Goal: Task Accomplishment & Management: Use online tool/utility

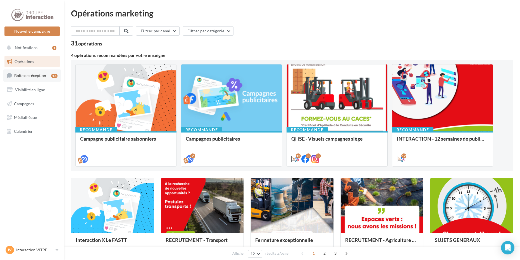
click at [36, 75] on span "Boîte de réception" at bounding box center [30, 75] width 32 height 5
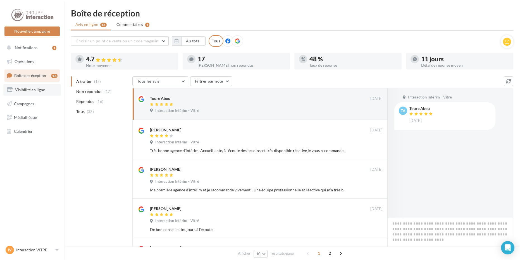
click at [40, 89] on span "Visibilité en ligne" at bounding box center [30, 89] width 30 height 5
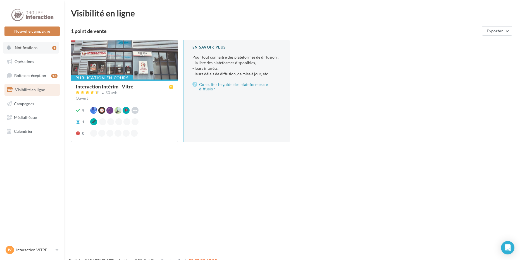
click at [20, 50] on button "Notifications 1" at bounding box center [30, 48] width 55 height 12
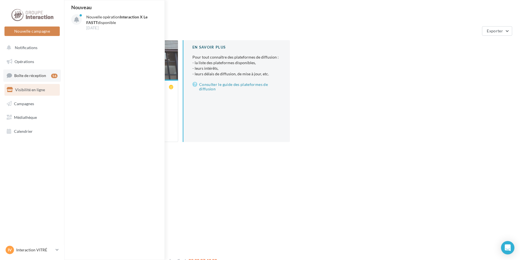
click at [30, 77] on span "Boîte de réception" at bounding box center [30, 75] width 32 height 5
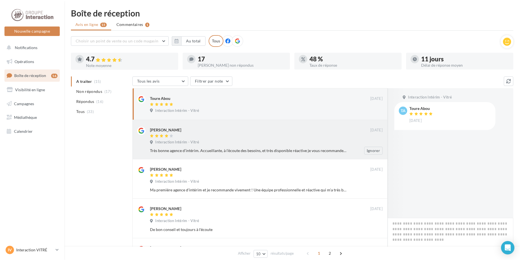
click at [229, 130] on div "[PERSON_NAME]" at bounding box center [260, 130] width 220 height 6
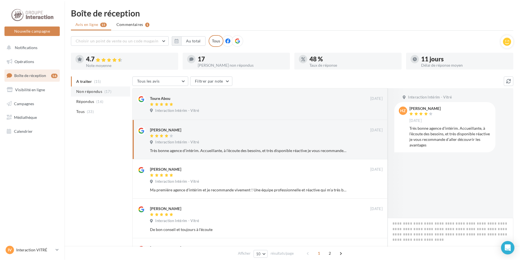
click at [78, 92] on span "Non répondus" at bounding box center [89, 92] width 26 height 6
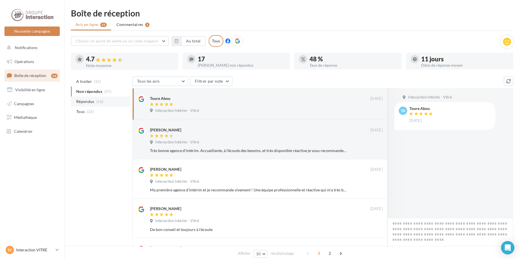
click at [96, 102] on li "Répondus (16)" at bounding box center [100, 102] width 59 height 10
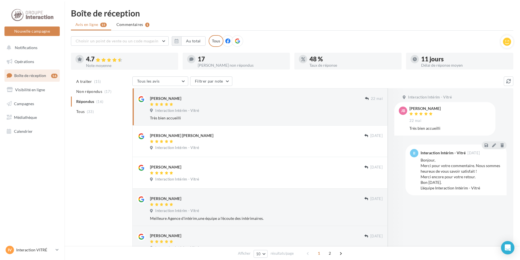
click at [204, 62] on div "17" at bounding box center [242, 59] width 88 height 6
click at [83, 80] on span "A traiter" at bounding box center [84, 82] width 16 height 6
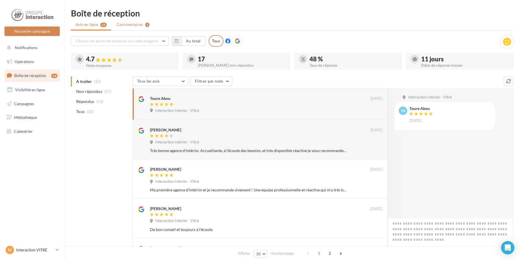
click at [133, 24] on span "Commentaires" at bounding box center [129, 25] width 27 height 6
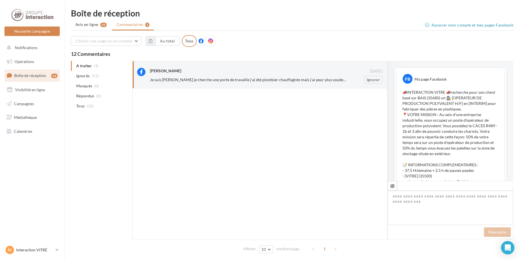
scroll to position [106, 0]
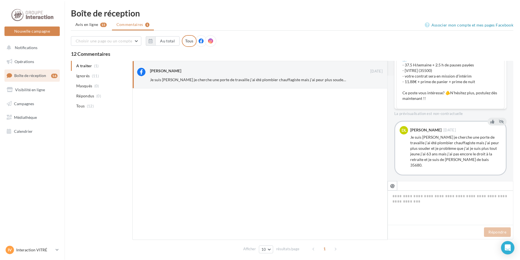
click at [83, 77] on span "Ignorés" at bounding box center [82, 76] width 13 height 6
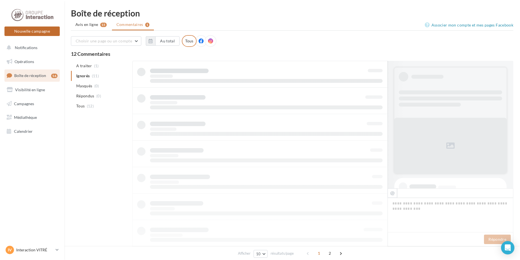
click at [37, 30] on button "Nouvelle campagne" at bounding box center [31, 31] width 55 height 9
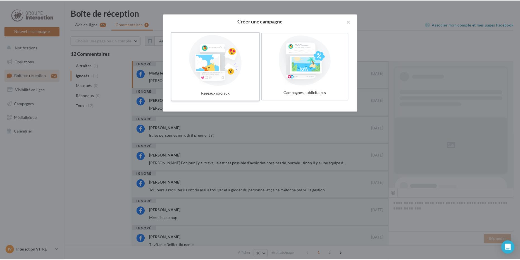
scroll to position [115, 0]
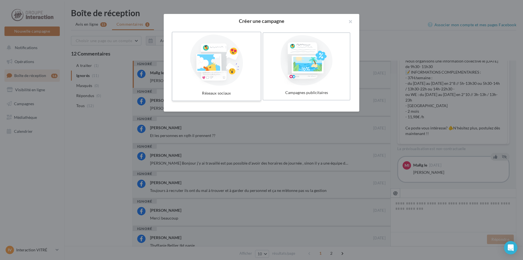
click at [217, 82] on div at bounding box center [216, 60] width 84 height 51
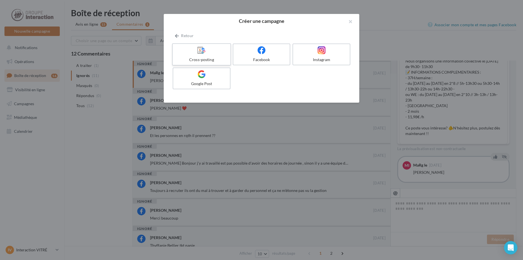
click at [214, 56] on label "Cross-posting" at bounding box center [201, 54] width 59 height 22
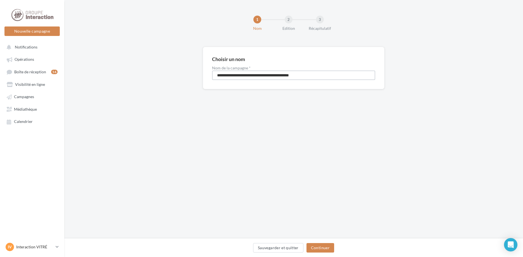
click at [328, 78] on input "**********" at bounding box center [293, 75] width 163 height 9
drag, startPoint x: 275, startPoint y: 76, endPoint x: 142, endPoint y: 66, distance: 133.3
click at [142, 66] on div "**********" at bounding box center [293, 77] width 458 height 60
type input "**********"
click at [318, 250] on button "Continuer" at bounding box center [320, 247] width 28 height 9
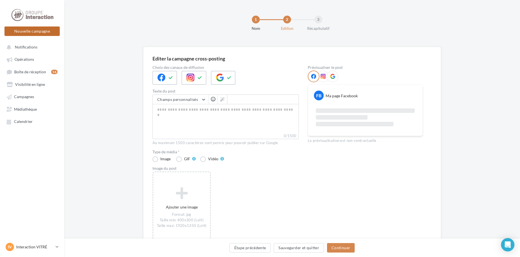
click at [27, 33] on button "Nouvelle campagne" at bounding box center [31, 31] width 55 height 9
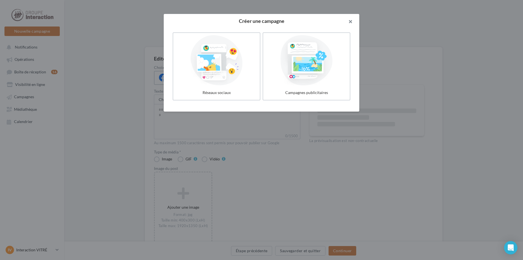
click at [347, 22] on button "button" at bounding box center [348, 22] width 22 height 17
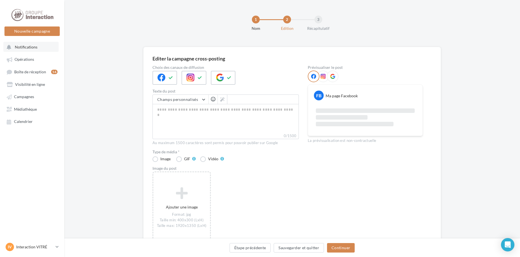
click at [28, 50] on button "Notifications" at bounding box center [30, 47] width 55 height 10
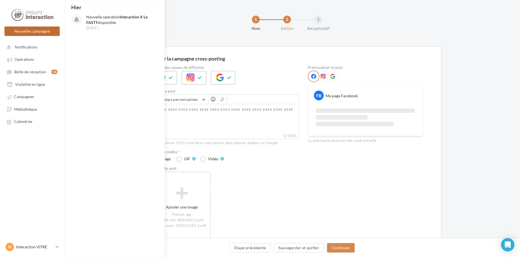
click at [26, 35] on button "Nouvelle campagne" at bounding box center [31, 31] width 55 height 9
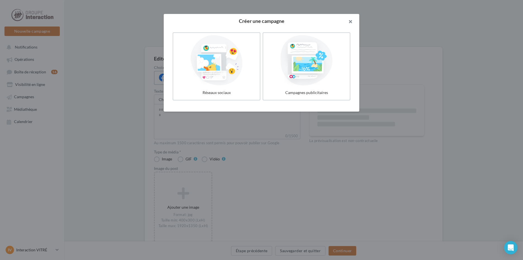
click at [352, 19] on button "button" at bounding box center [348, 22] width 22 height 17
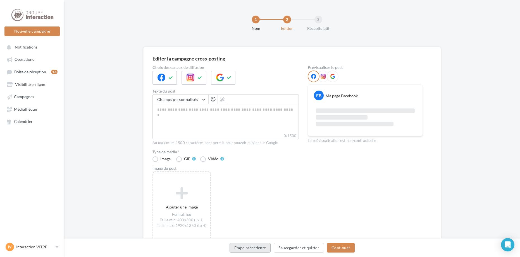
click at [265, 249] on button "Étape précédente" at bounding box center [249, 247] width 41 height 9
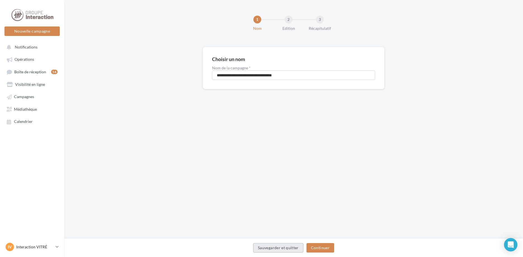
click at [283, 251] on button "Sauvegarder et quitter" at bounding box center [278, 247] width 50 height 9
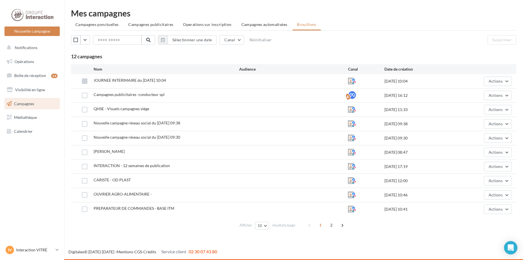
click at [84, 82] on label at bounding box center [85, 81] width 6 height 6
drag, startPoint x: 91, startPoint y: 82, endPoint x: 498, endPoint y: 41, distance: 408.4
click at [498, 41] on button "Supprimer" at bounding box center [501, 39] width 29 height 9
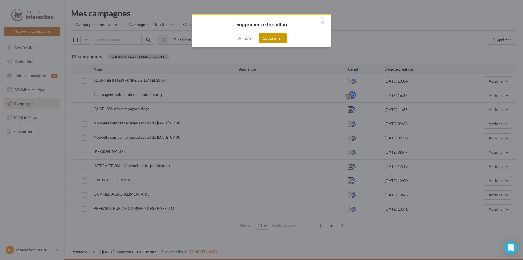
click at [265, 39] on button "Supprimer" at bounding box center [273, 37] width 28 height 9
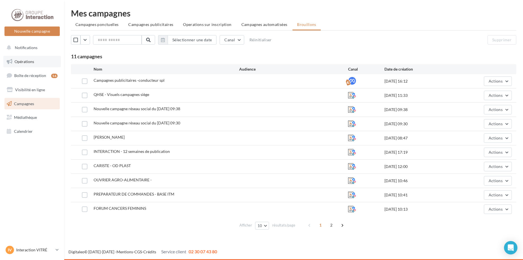
click at [31, 60] on span "Opérations" at bounding box center [25, 61] width 20 height 5
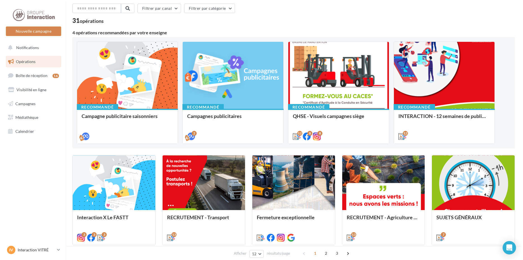
scroll to position [20, 0]
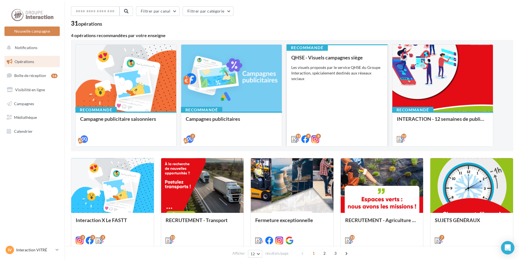
click at [329, 96] on div "QHSE - Visuels campagnes siège Les visuels proposés par le service QHSE du Grou…" at bounding box center [337, 98] width 92 height 87
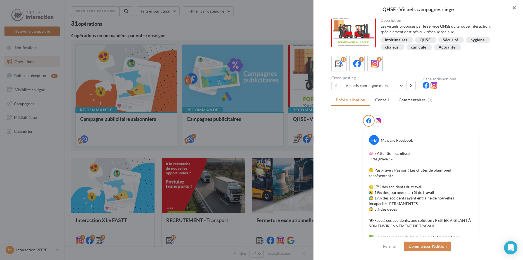
click at [513, 7] on button "button" at bounding box center [511, 8] width 22 height 17
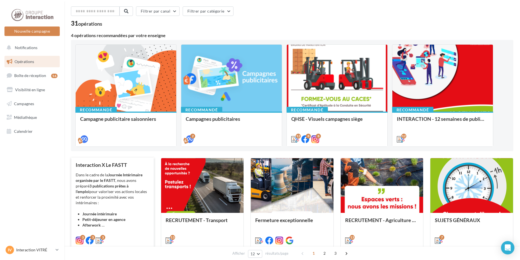
click at [126, 202] on div "Dans le cadre de la Journée Intérimaire organisée par le FASTT , nous avons pré…" at bounding box center [113, 200] width 74 height 56
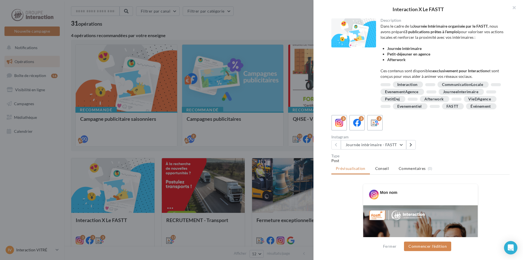
click at [451, 174] on ul "Prévisualisation Conseil Commentaires (0)" at bounding box center [420, 169] width 178 height 11
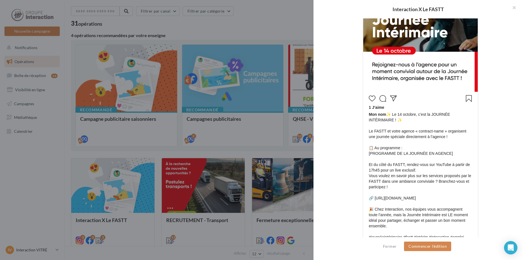
scroll to position [268, 0]
